Goal: Task Accomplishment & Management: Complete application form

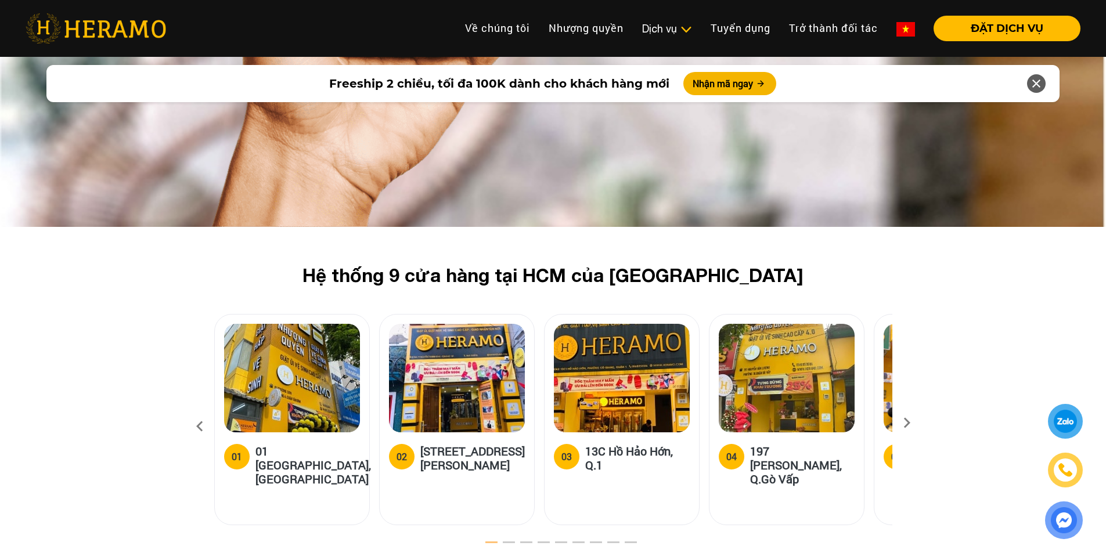
scroll to position [3424, 0]
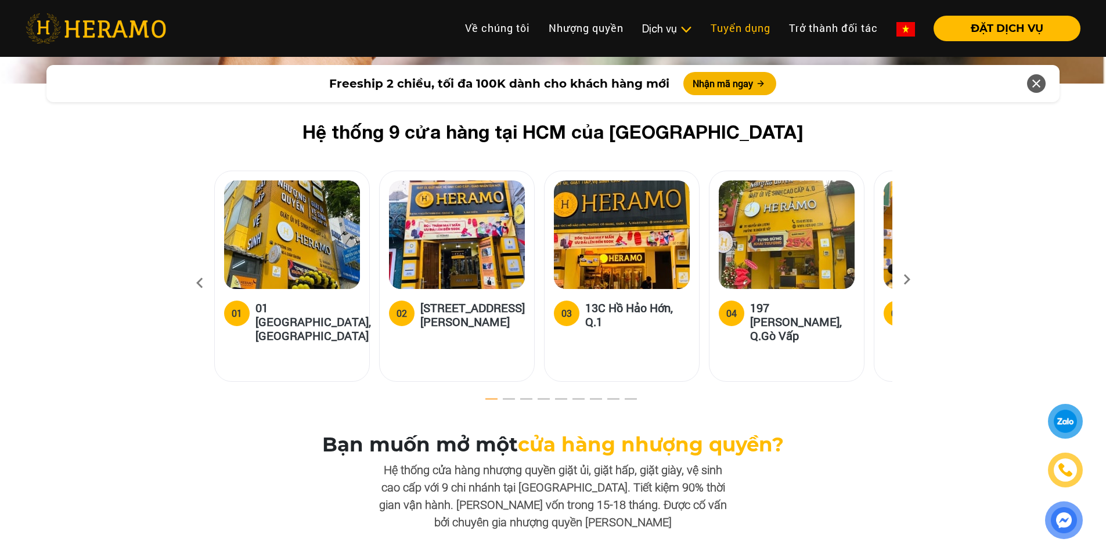
click at [739, 33] on link "Tuyển dụng" at bounding box center [740, 28] width 78 height 25
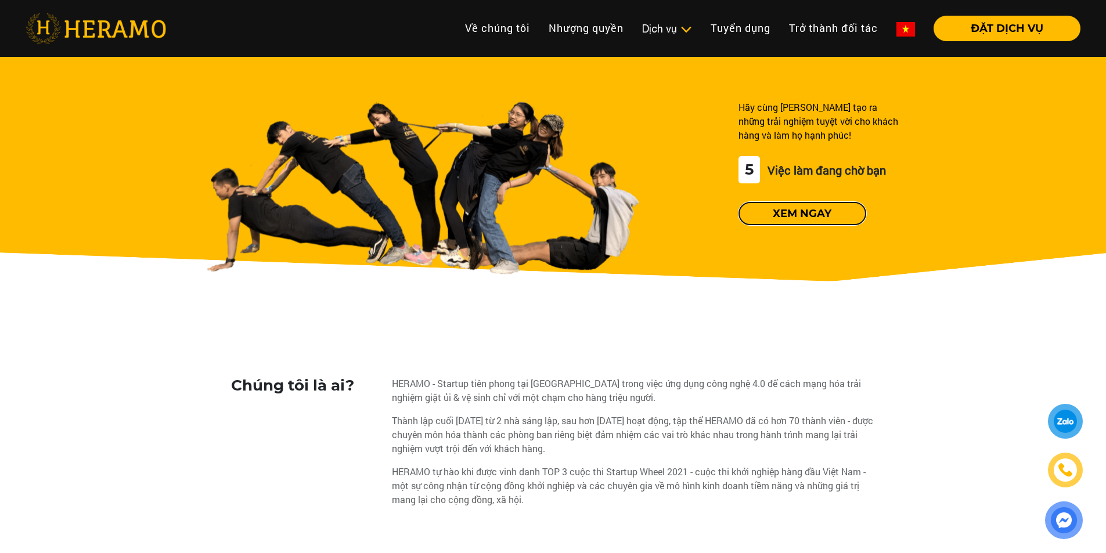
click at [790, 214] on button "Xem ngay" at bounding box center [802, 213] width 128 height 23
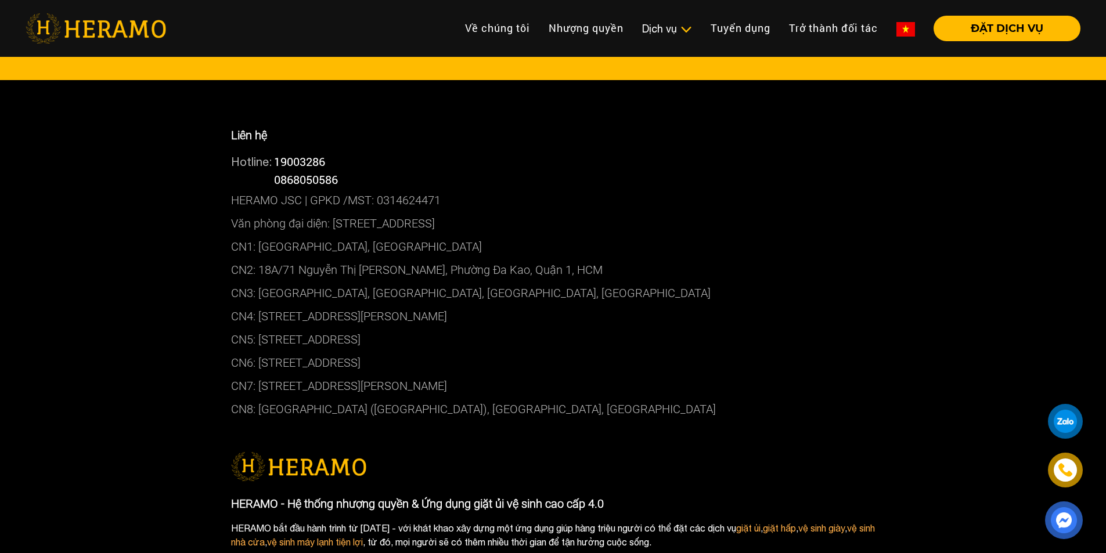
scroll to position [2376, 0]
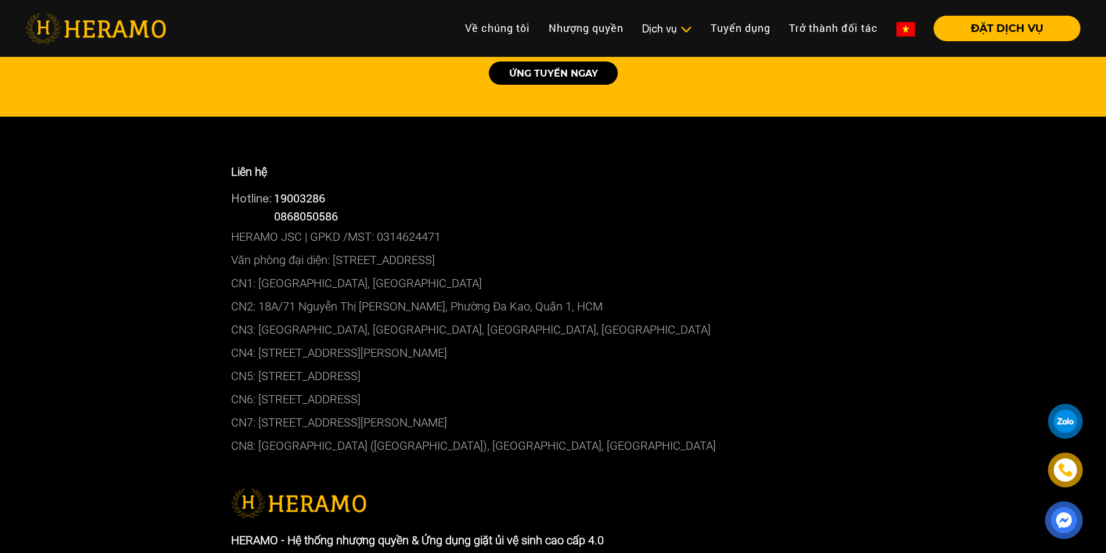
drag, startPoint x: 335, startPoint y: 256, endPoint x: 570, endPoint y: 265, distance: 235.2
click at [570, 265] on p "Văn phòng đại diện: [STREET_ADDRESS]" at bounding box center [553, 259] width 644 height 23
click at [589, 286] on p "CN1: [GEOGRAPHIC_DATA], [GEOGRAPHIC_DATA]" at bounding box center [553, 283] width 644 height 23
click at [379, 216] on div "Hotline: 0868050586" at bounding box center [553, 216] width 644 height 18
click at [672, 194] on div "Hotline: 19003286" at bounding box center [553, 198] width 644 height 18
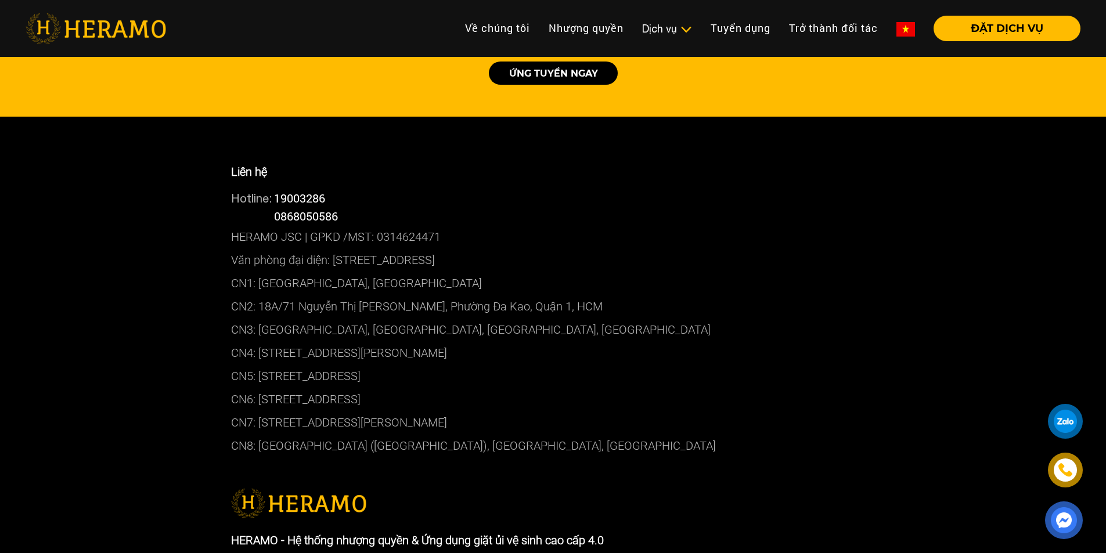
click at [654, 299] on p "CN2: 18A/71 Nguyễn Thị [PERSON_NAME], Phường Đa Kao, Quận 1, HCM" at bounding box center [553, 306] width 644 height 23
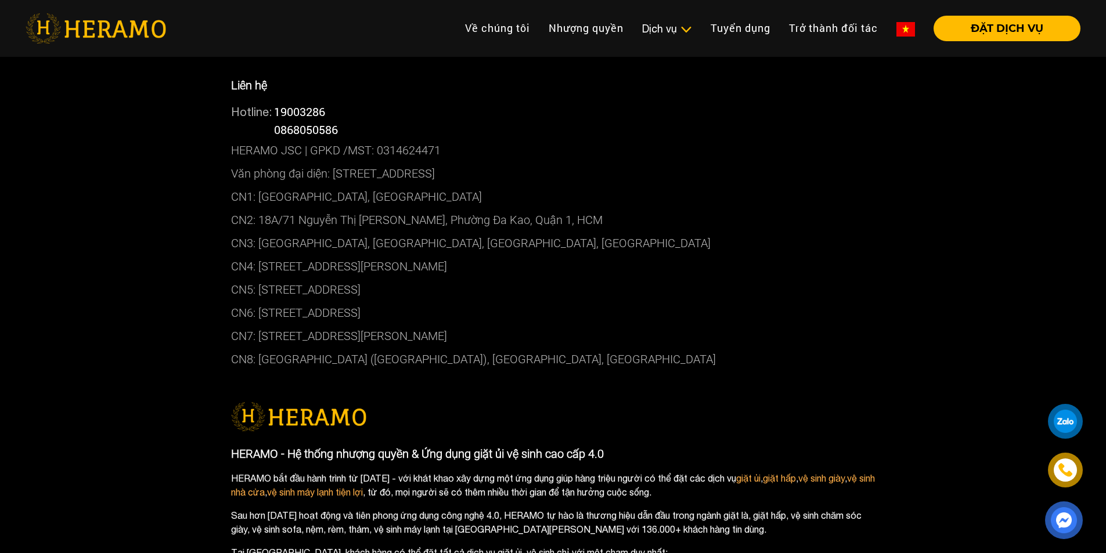
scroll to position [2453, 0]
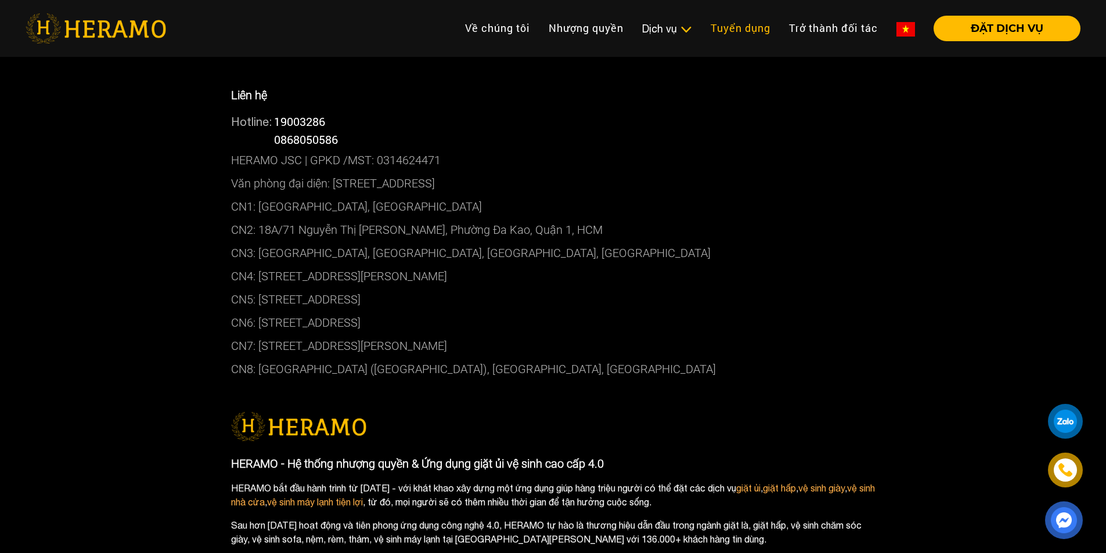
click at [735, 27] on link "Tuyển dụng" at bounding box center [740, 28] width 78 height 25
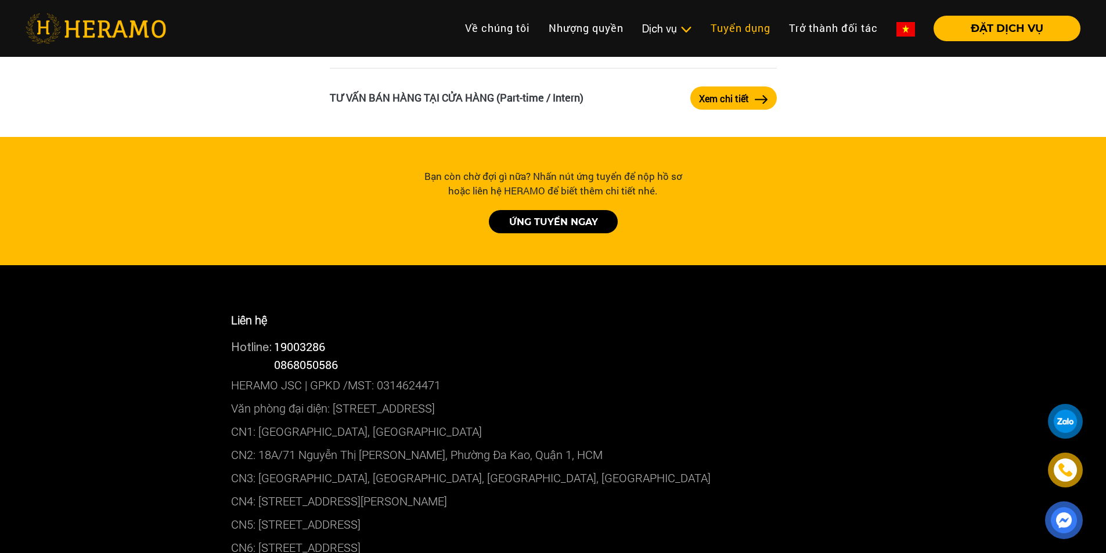
scroll to position [2221, 0]
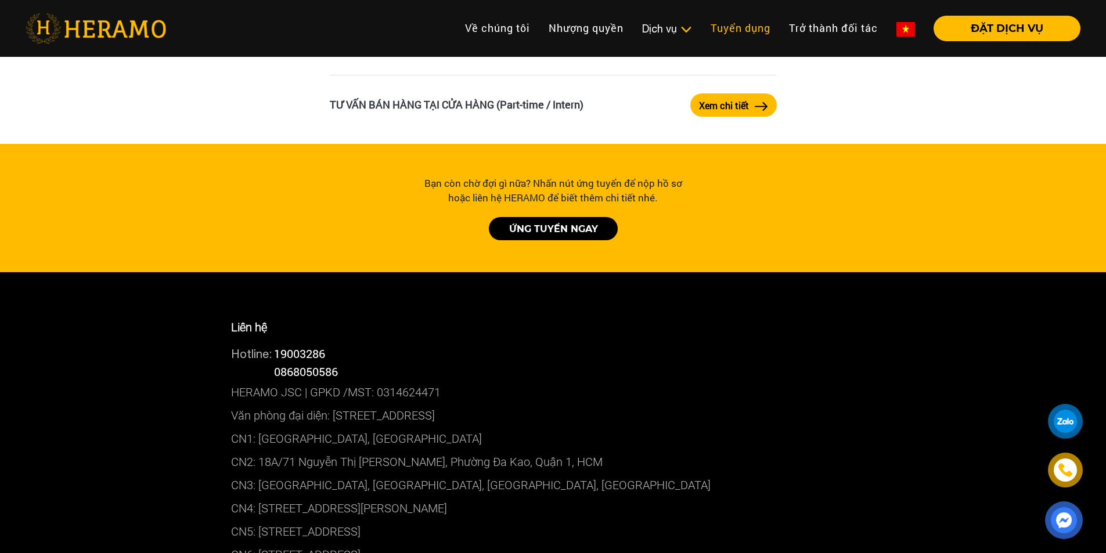
click at [735, 29] on link "Tuyển dụng" at bounding box center [740, 28] width 78 height 25
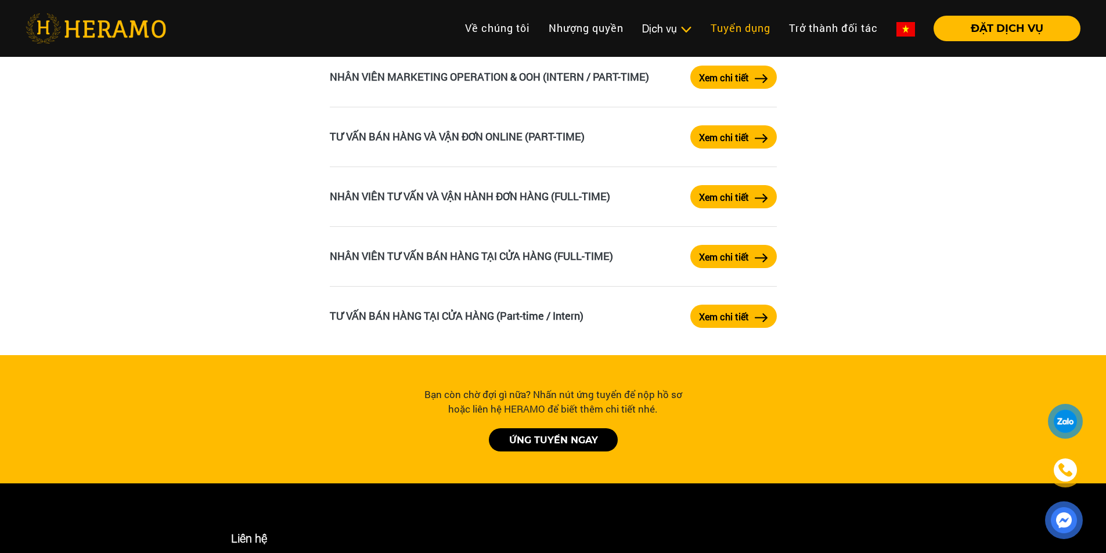
scroll to position [1988, 0]
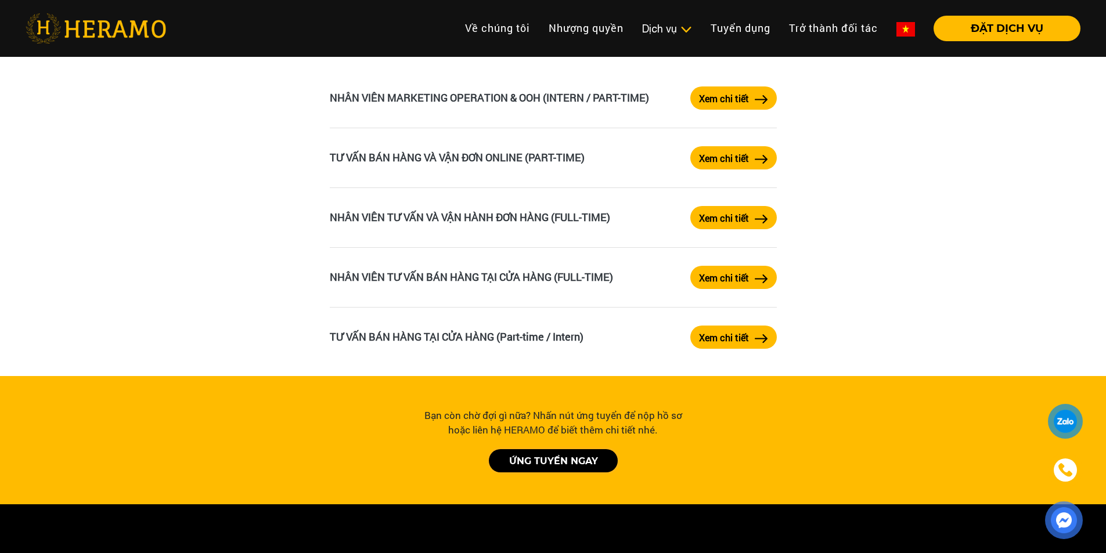
click at [558, 460] on link "ỨNG TUYỂN NGAY" at bounding box center [553, 460] width 129 height 23
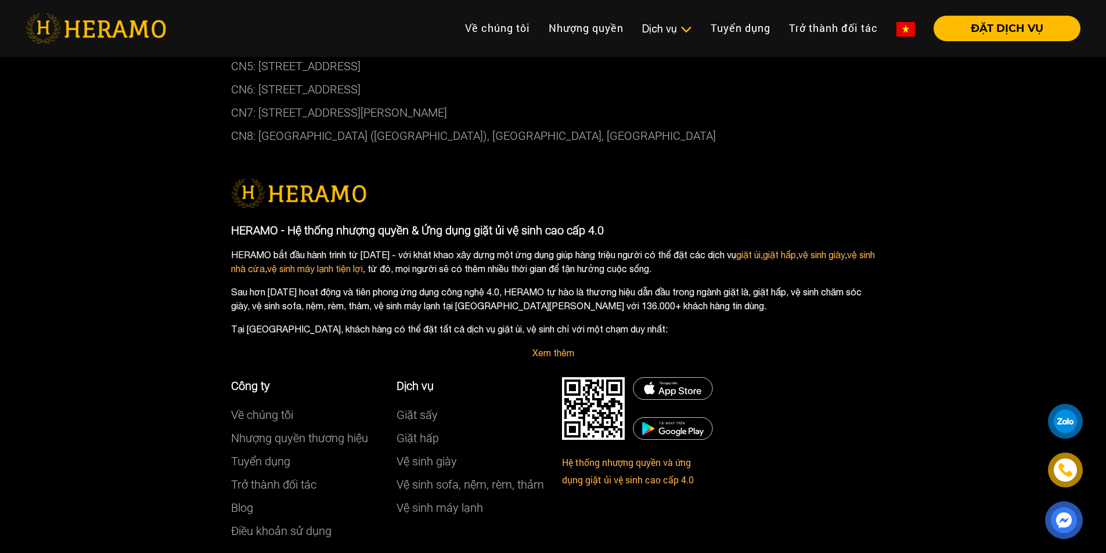
scroll to position [2685, 0]
click at [538, 355] on link "Xem thêm" at bounding box center [553, 354] width 42 height 10
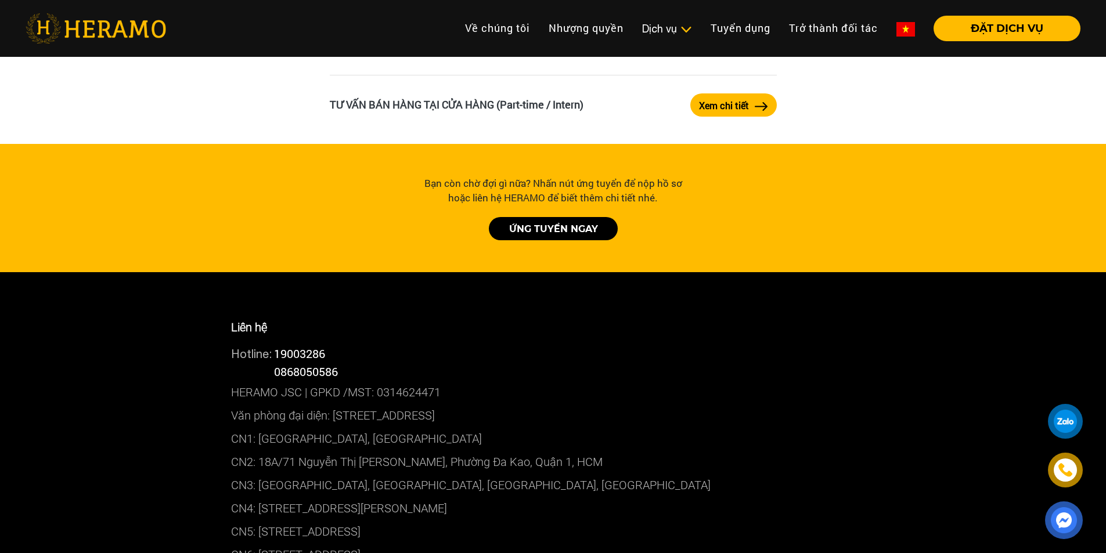
scroll to position [2453, 0]
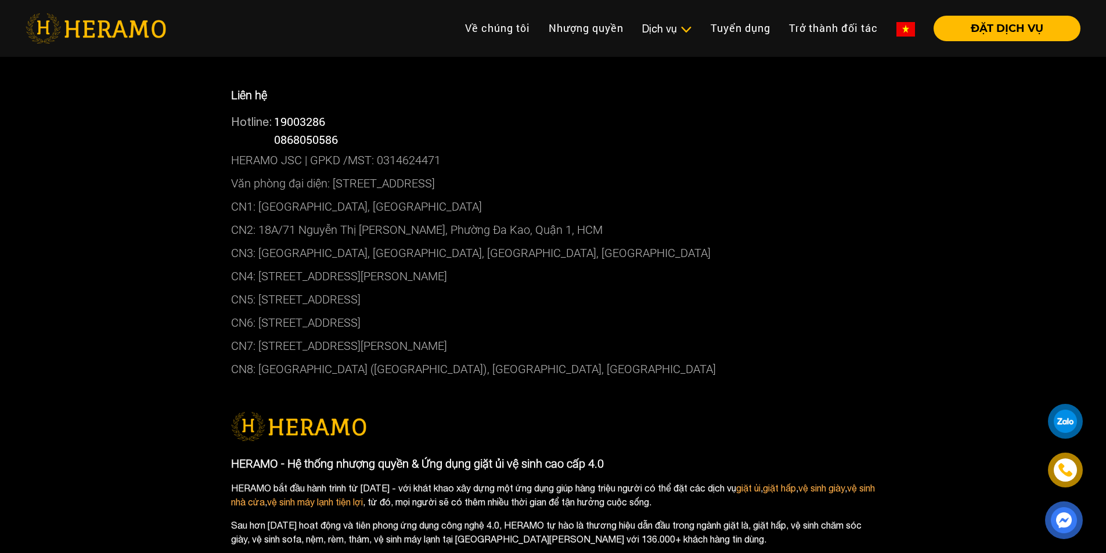
scroll to position [3424, 0]
